Goal: Obtain resource: Obtain resource

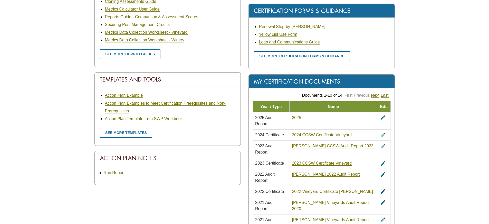
scroll to position [283, 0]
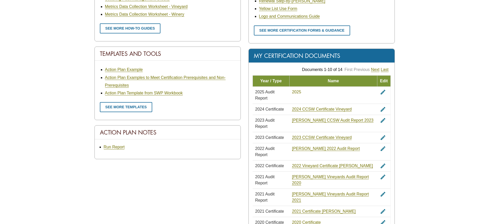
click at [301, 91] on link "2025" at bounding box center [296, 92] width 9 height 5
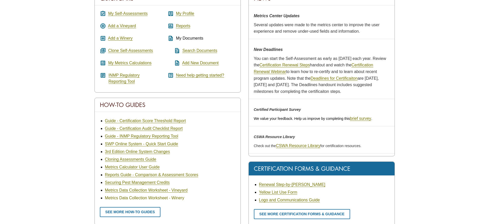
scroll to position [103, 0]
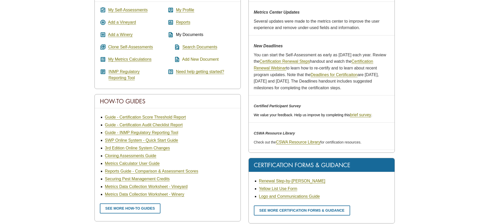
click at [205, 60] on link "Add New Document" at bounding box center [200, 59] width 36 height 5
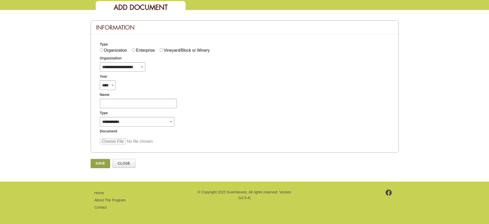
scroll to position [16, 0]
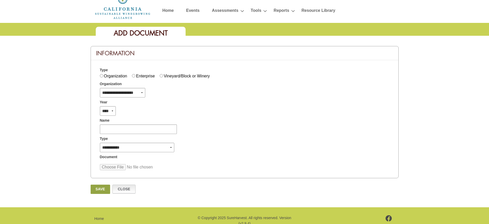
click at [129, 188] on link "Close" at bounding box center [123, 188] width 23 height 9
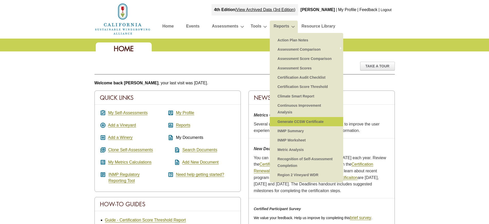
click at [298, 122] on link "Generate CCSW Certificate" at bounding box center [306, 121] width 63 height 9
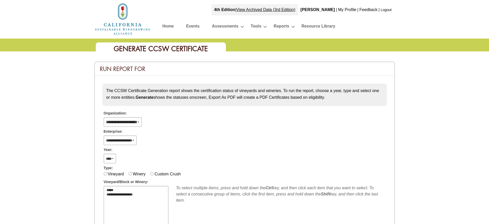
select select
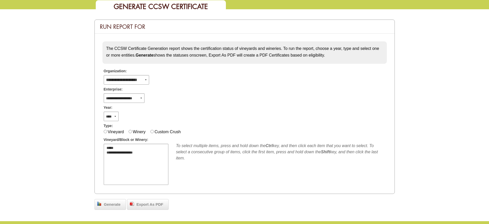
scroll to position [51, 0]
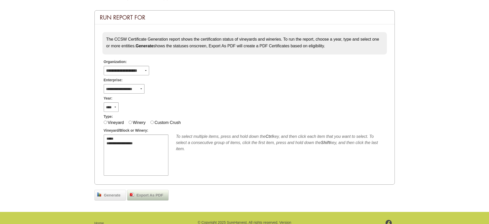
click at [142, 194] on span "Export As PDF" at bounding box center [150, 195] width 32 height 6
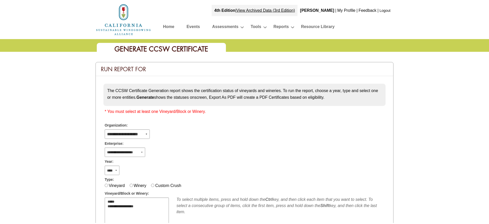
scroll to position [51, 0]
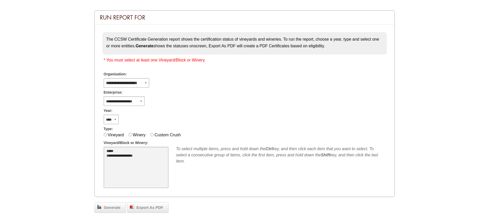
select select "****"
click at [134, 157] on option "**********" at bounding box center [133, 156] width 54 height 5
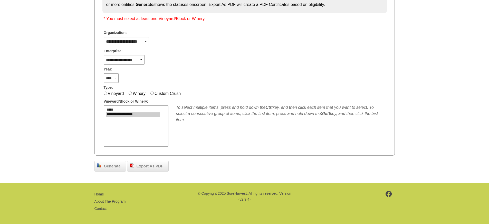
scroll to position [94, 0]
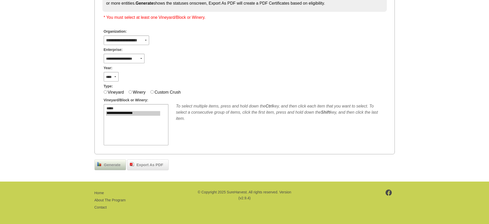
click at [109, 166] on span "Generate" at bounding box center [112, 165] width 22 height 6
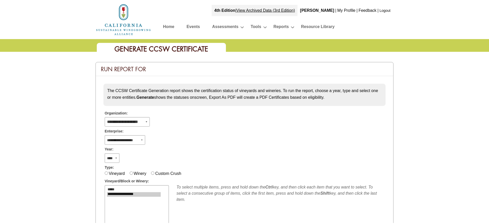
scroll to position [94, 0]
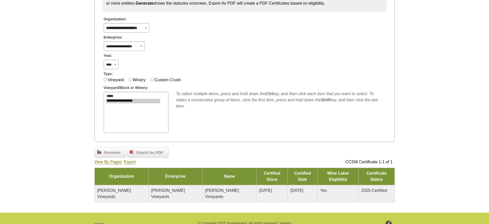
click at [128, 188] on span "[PERSON_NAME] Vineyards" at bounding box center [114, 193] width 34 height 11
click at [119, 162] on link "View By Pages" at bounding box center [108, 161] width 27 height 5
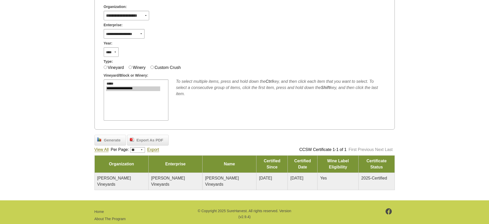
scroll to position [113, 0]
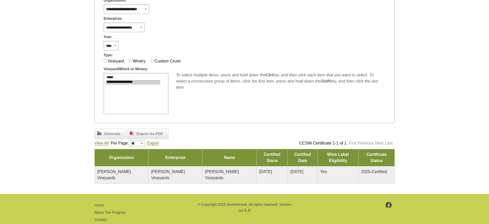
click at [124, 169] on span "[PERSON_NAME] Vineyards" at bounding box center [114, 174] width 34 height 11
click at [378, 169] on span "2025-Certified" at bounding box center [374, 171] width 26 height 4
click at [148, 133] on span "Export As PDF" at bounding box center [150, 134] width 32 height 6
click at [100, 143] on link "View All" at bounding box center [102, 143] width 14 height 5
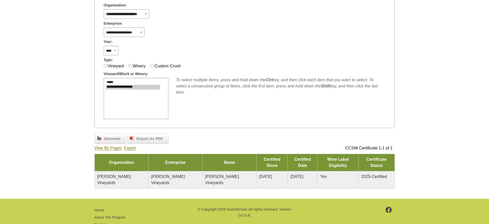
scroll to position [113, 0]
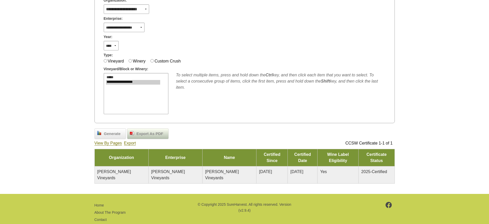
click at [149, 133] on span "Export As PDF" at bounding box center [150, 134] width 32 height 6
click at [129, 143] on link "Export" at bounding box center [130, 143] width 12 height 5
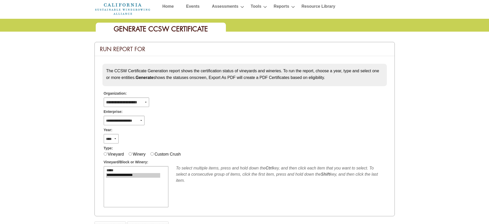
scroll to position [0, 0]
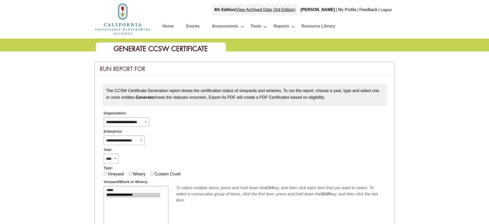
click at [386, 10] on link "Logout" at bounding box center [386, 10] width 11 height 4
